Goal: Task Accomplishment & Management: Use online tool/utility

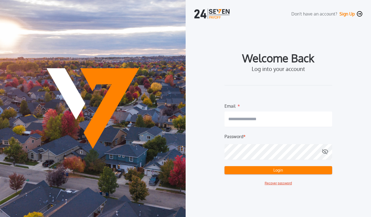
click at [262, 117] on input "email" at bounding box center [279, 118] width 108 height 15
click at [0, 217] on com-1password-button at bounding box center [0, 217] width 0 height 0
click at [261, 168] on button "Login" at bounding box center [279, 170] width 108 height 8
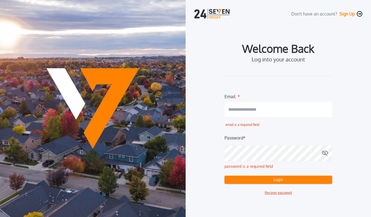
type input "**********"
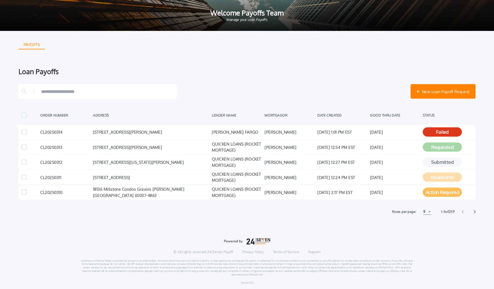
scroll to position [1, 0]
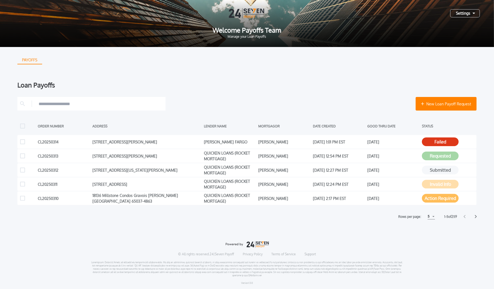
click at [371, 217] on icon at bounding box center [465, 216] width 2 height 3
click at [371, 217] on icon at bounding box center [476, 217] width 2 height 4
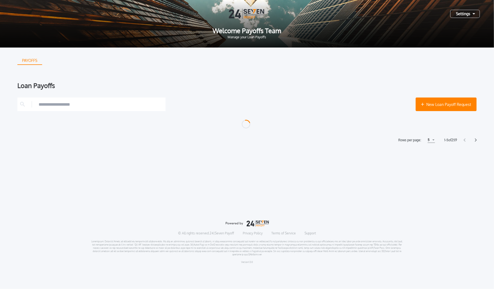
scroll to position [0, 0]
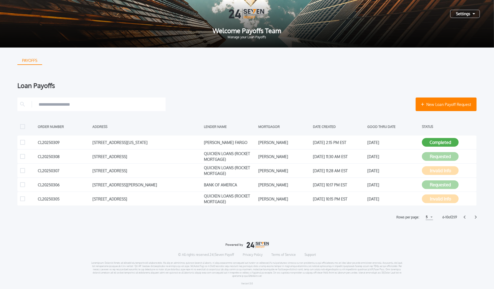
click at [371, 216] on icon at bounding box center [476, 218] width 2 height 4
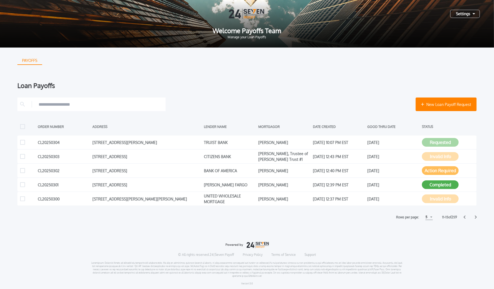
click at [371, 217] on icon at bounding box center [476, 218] width 2 height 4
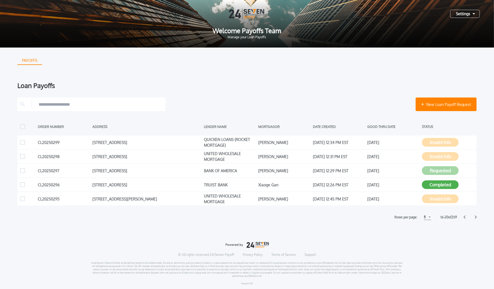
click at [371, 214] on div "New Loan Payoff Request ORDER NUMBER ADDRESS LENDER NAME MORTGAGOR DATE CREATED…" at bounding box center [246, 159] width 459 height 123
click at [371, 217] on icon at bounding box center [476, 217] width 2 height 3
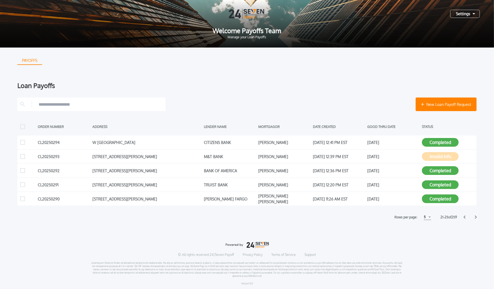
click at [101, 107] on input "text" at bounding box center [101, 104] width 124 height 8
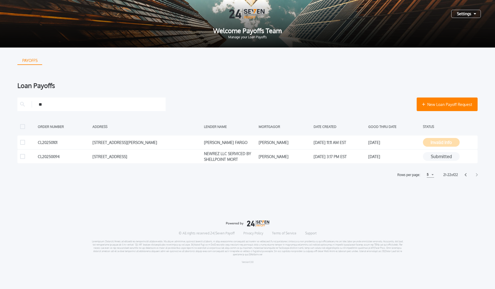
type input "*"
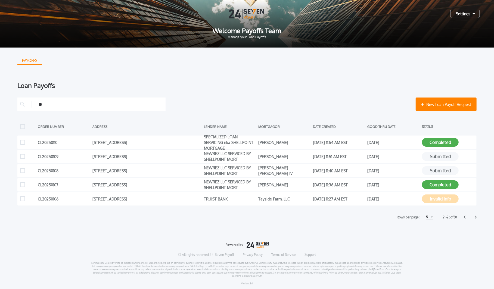
type input "*"
type input "**********"
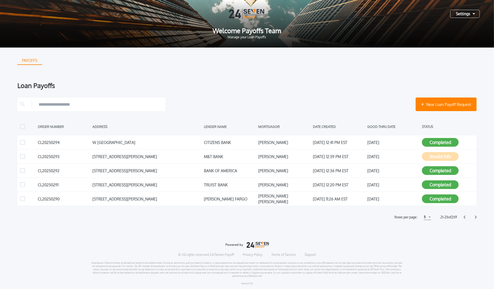
click at [371, 217] on div "Rows per page: 5 5 5 10 10 15 15 21 - 25 of 259" at bounding box center [246, 218] width 459 height 6
click at [371, 217] on div at bounding box center [470, 218] width 13 height 4
click at [371, 217] on icon at bounding box center [465, 218] width 2 height 4
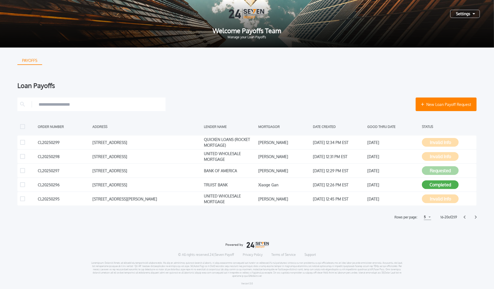
click at [371, 217] on icon at bounding box center [465, 218] width 2 height 4
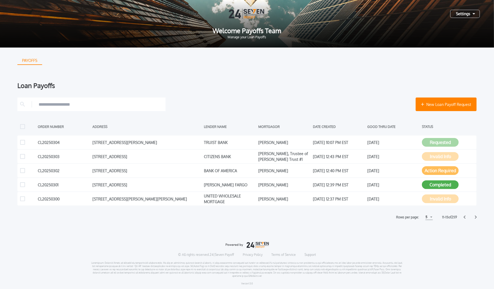
click at [371, 217] on icon at bounding box center [465, 217] width 2 height 3
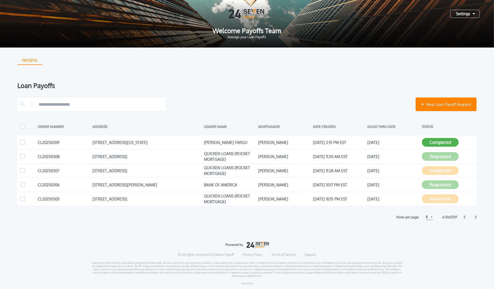
click at [371, 217] on icon at bounding box center [465, 217] width 2 height 3
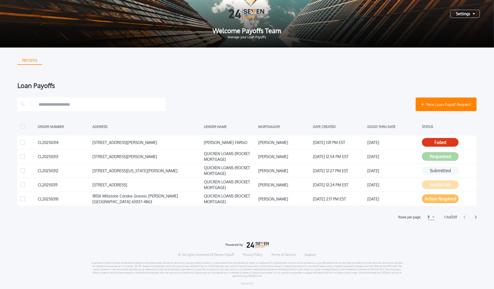
click at [371, 217] on icon at bounding box center [476, 218] width 2 height 4
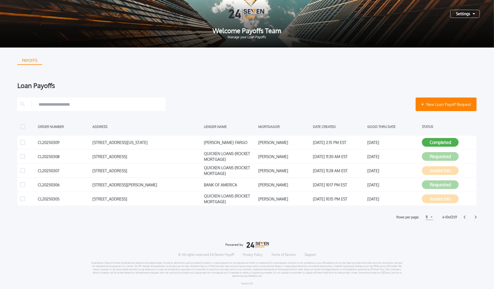
click at [371, 217] on icon at bounding box center [476, 218] width 2 height 4
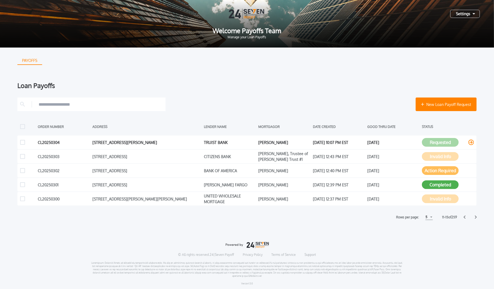
drag, startPoint x: 180, startPoint y: 142, endPoint x: 90, endPoint y: 140, distance: 89.5
click at [90, 140] on div "CL20250304 [STREET_ADDRESS][PERSON_NAME] TRUIST BANK [PERSON_NAME] August 26, 2…" at bounding box center [246, 143] width 459 height 14
copy div "[STREET_ADDRESS][PERSON_NAME]"
click at [371, 217] on icon at bounding box center [465, 218] width 2 height 4
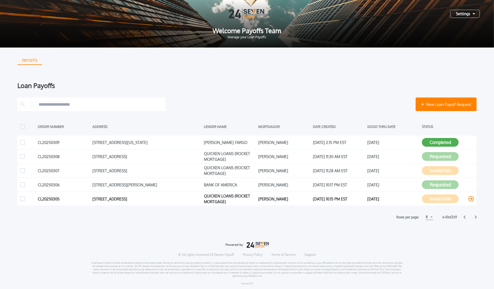
drag, startPoint x: 181, startPoint y: 200, endPoint x: 91, endPoint y: 197, distance: 89.2
click at [91, 197] on div "CL20250305 [STREET_ADDRESS] QUICKEN LOANS (ROCKET MORTGAGE) [PERSON_NAME] Augus…" at bounding box center [246, 199] width 459 height 14
copy div "[STREET_ADDRESS]"
drag, startPoint x: 168, startPoint y: 187, endPoint x: 93, endPoint y: 183, distance: 74.6
click at [93, 183] on div "[STREET_ADDRESS][PERSON_NAME]" at bounding box center [146, 185] width 109 height 8
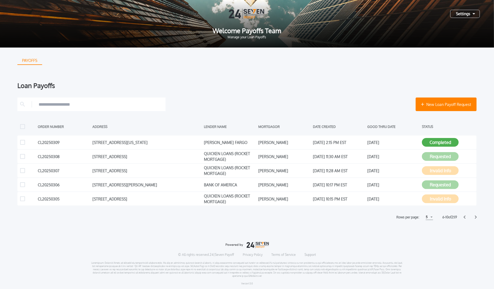
copy div "[STREET_ADDRESS][PERSON_NAME]"
